Goal: Transaction & Acquisition: Purchase product/service

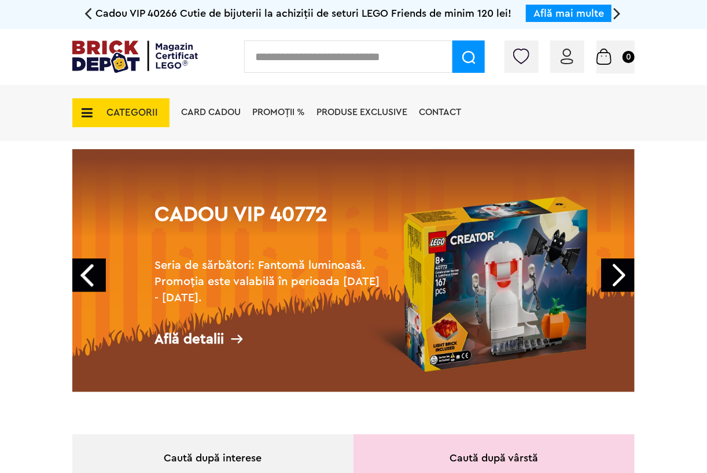
click at [267, 109] on span "PROMOȚII %" at bounding box center [278, 112] width 53 height 9
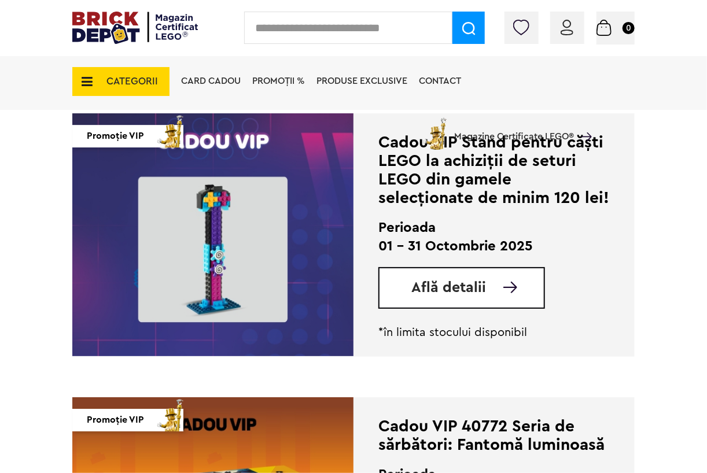
scroll to position [1389, 0]
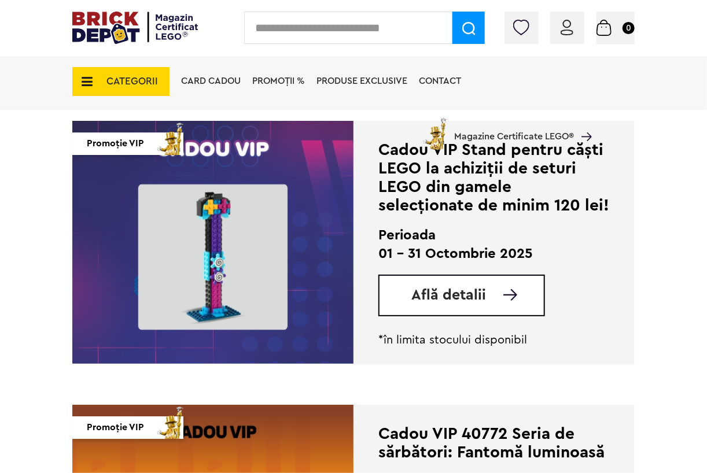
click at [288, 35] on input "text" at bounding box center [348, 28] width 208 height 32
type input "*****"
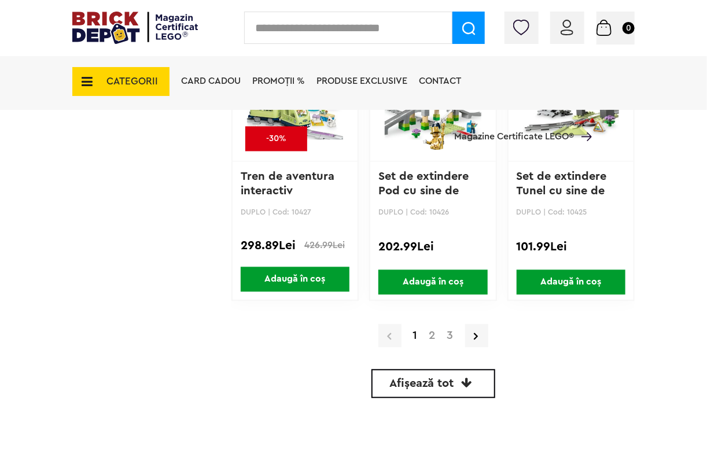
scroll to position [2662, 0]
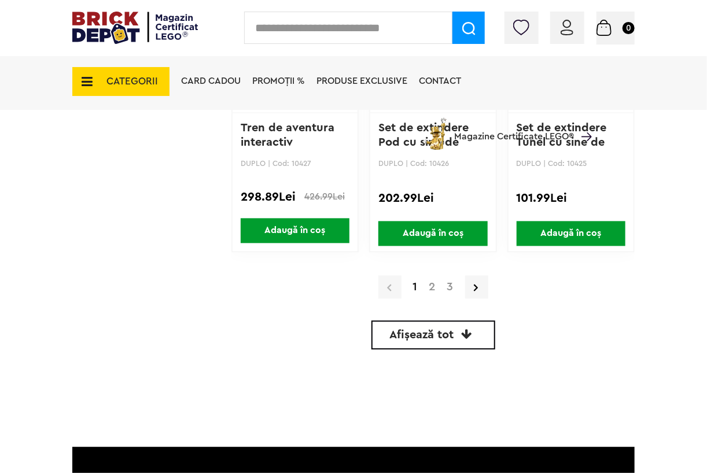
click at [474, 332] on link "Afișează tot" at bounding box center [433, 335] width 124 height 29
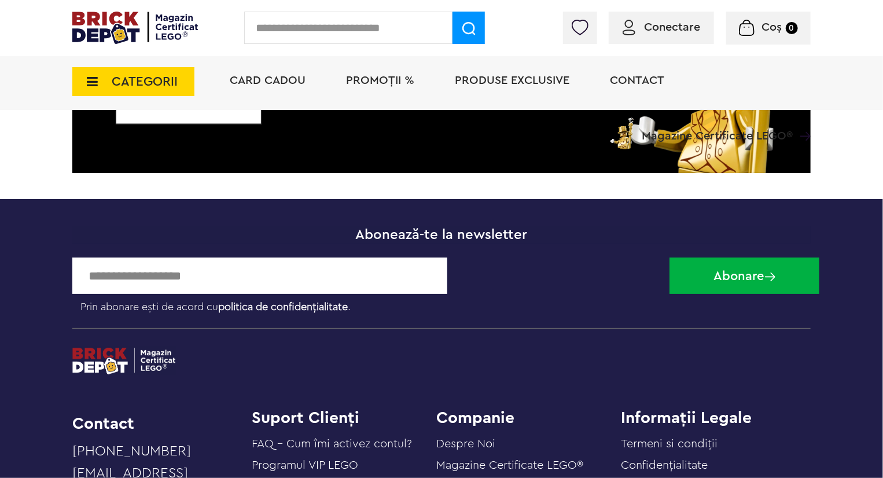
scroll to position [7489, 0]
